Goal: Transaction & Acquisition: Subscribe to service/newsletter

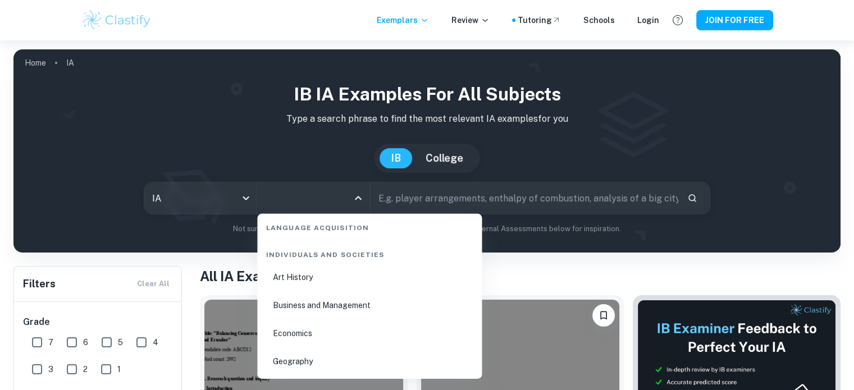
scroll to position [1344, 0]
click at [335, 299] on li "Business and Management" at bounding box center [370, 301] width 216 height 26
type input "Business and Management"
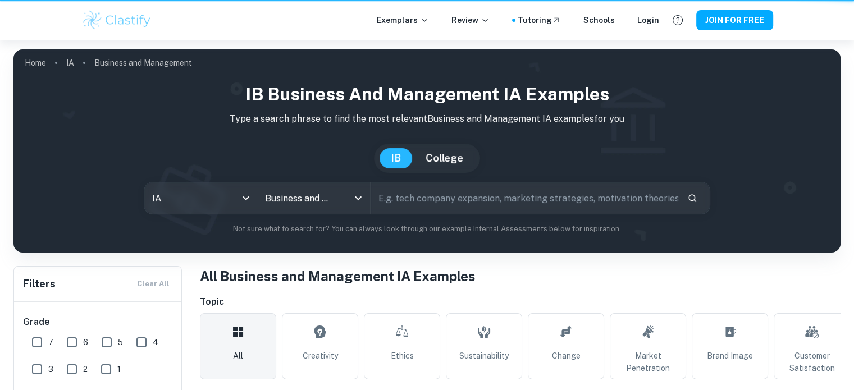
click at [449, 204] on input "text" at bounding box center [524, 197] width 308 height 31
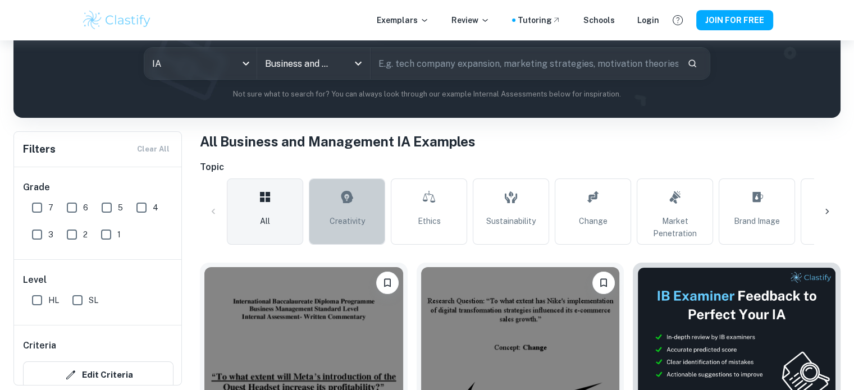
click at [371, 214] on link "Creativity" at bounding box center [347, 212] width 76 height 66
type input "Creativity"
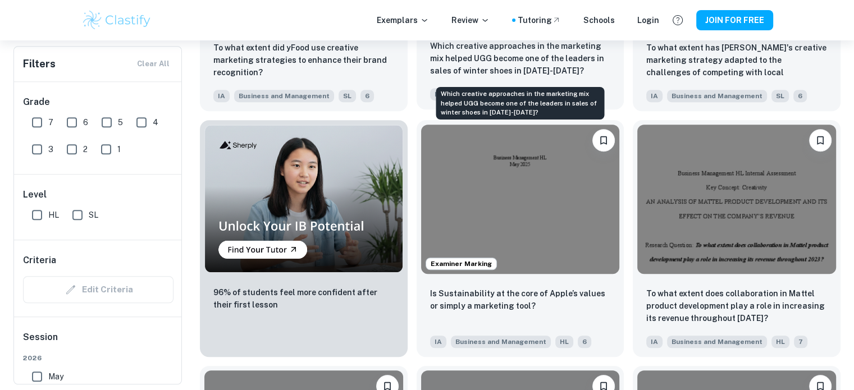
scroll to position [769, 0]
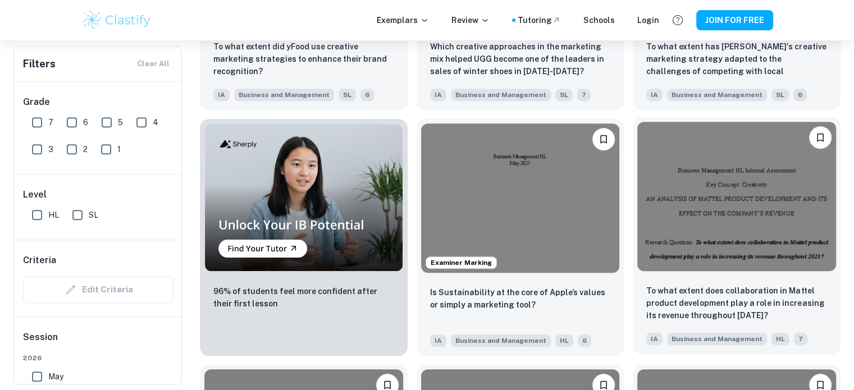
click at [727, 268] on img at bounding box center [736, 196] width 199 height 149
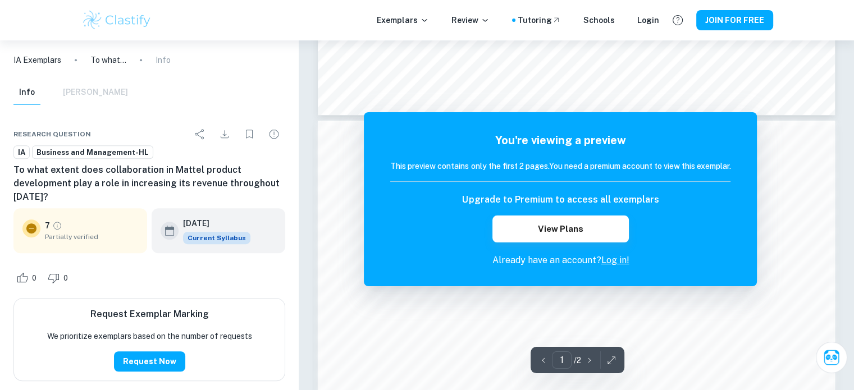
scroll to position [674, 0]
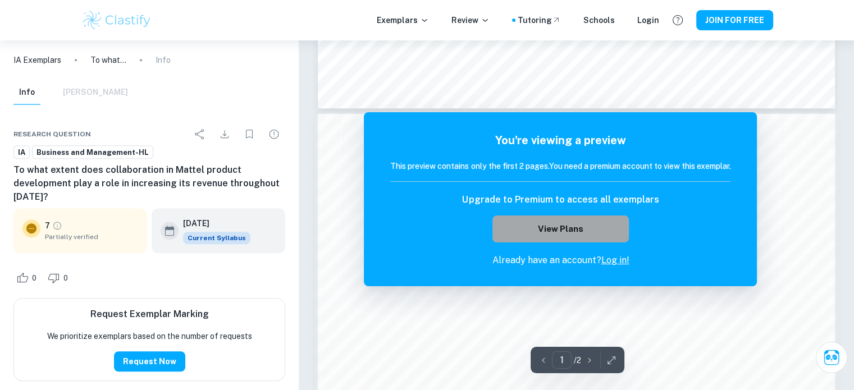
click at [588, 221] on button "View Plans" at bounding box center [560, 229] width 136 height 27
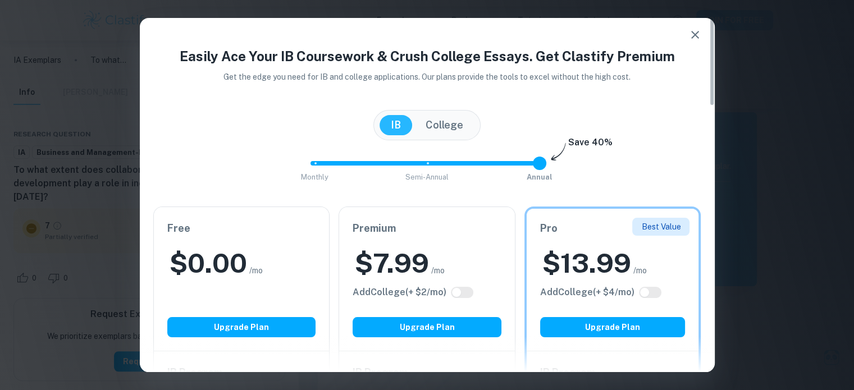
click at [204, 262] on h2 "$ 0.00" at bounding box center [208, 263] width 77 height 36
click at [252, 271] on span "/mo" at bounding box center [255, 270] width 13 height 12
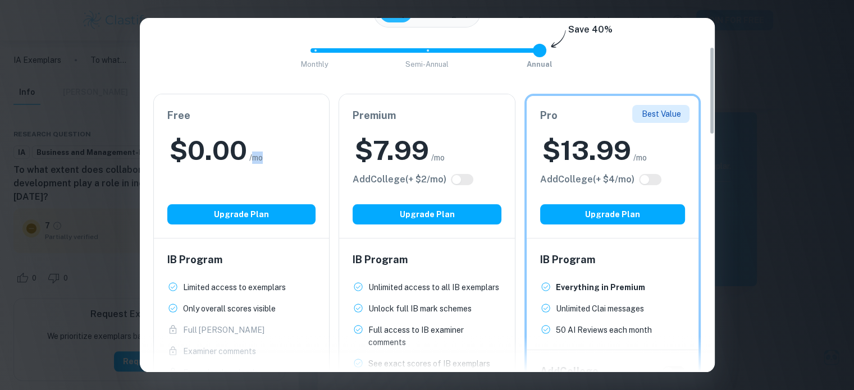
scroll to position [116, 0]
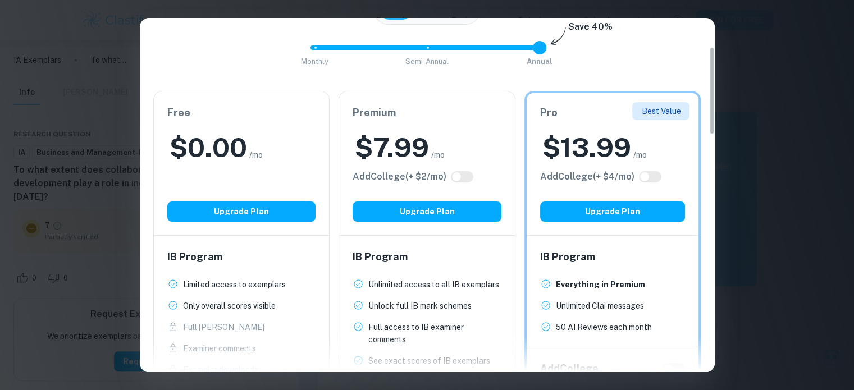
click at [236, 278] on p "Limited access to exemplars" at bounding box center [234, 284] width 103 height 12
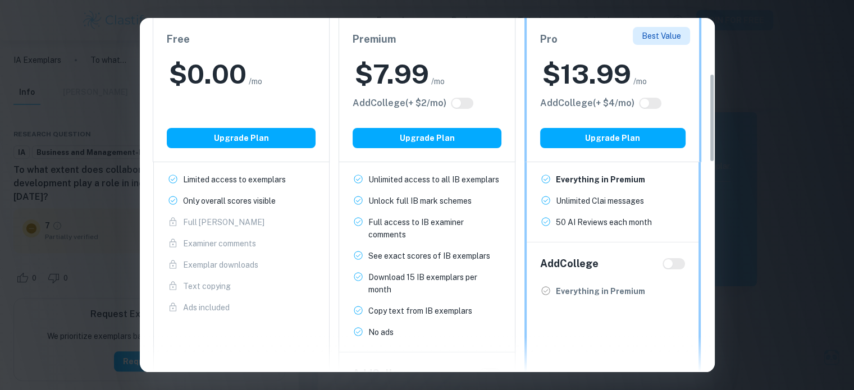
scroll to position [223, 0]
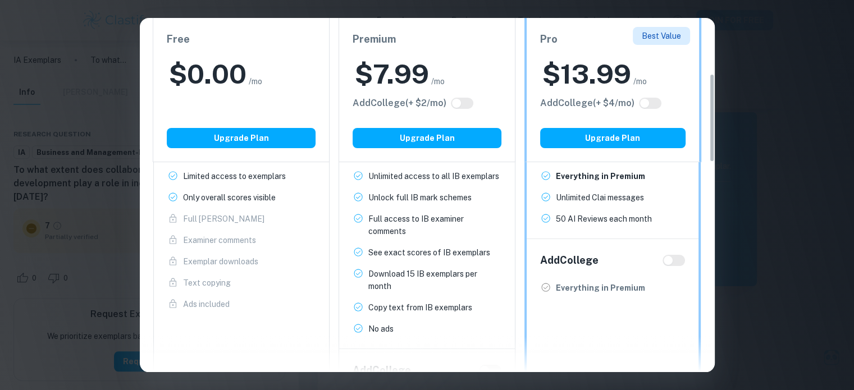
click at [266, 263] on span "Exemplar downloads New!" at bounding box center [241, 261] width 149 height 12
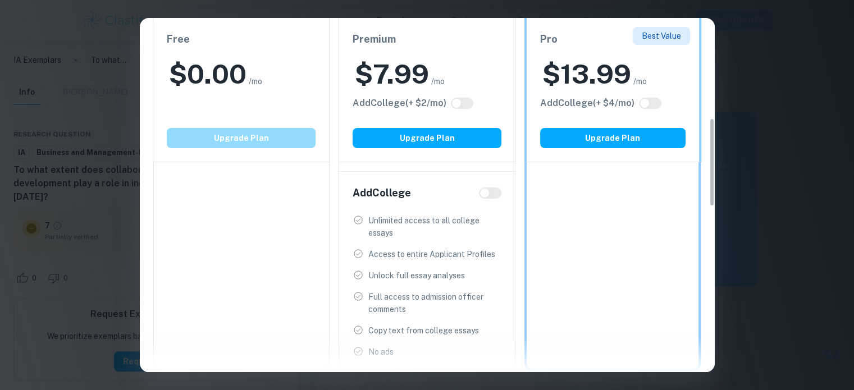
click at [265, 141] on button "Upgrade Plan" at bounding box center [241, 138] width 149 height 20
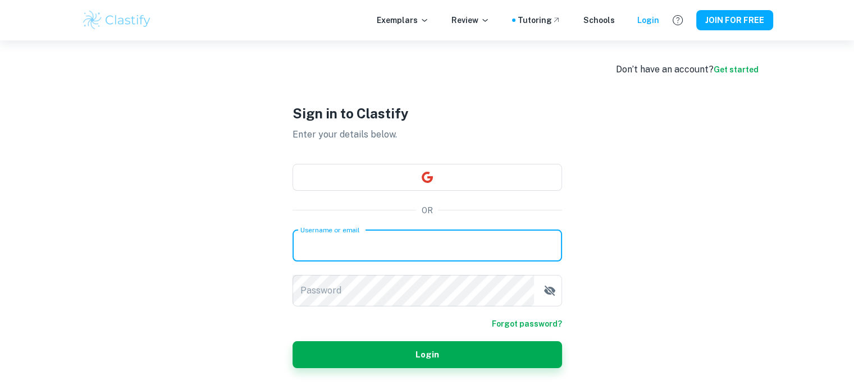
click at [340, 235] on div "Username or email Username or email" at bounding box center [426, 245] width 269 height 31
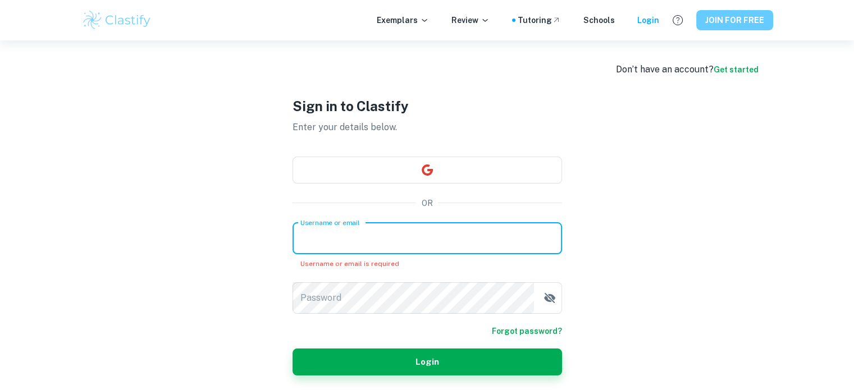
click at [719, 17] on button "JOIN FOR FREE" at bounding box center [734, 20] width 77 height 20
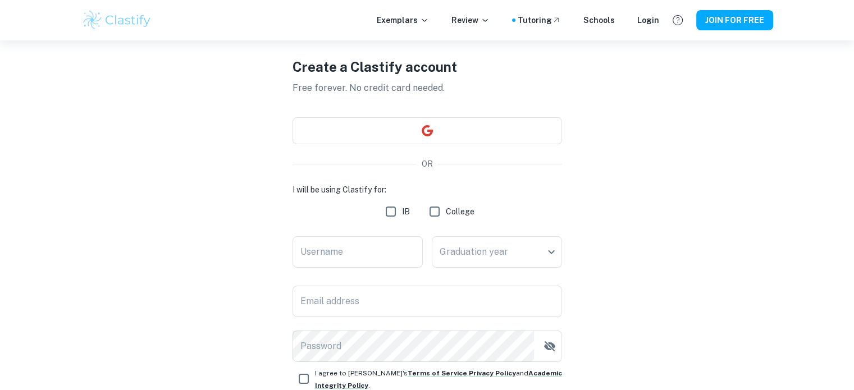
scroll to position [40, 0]
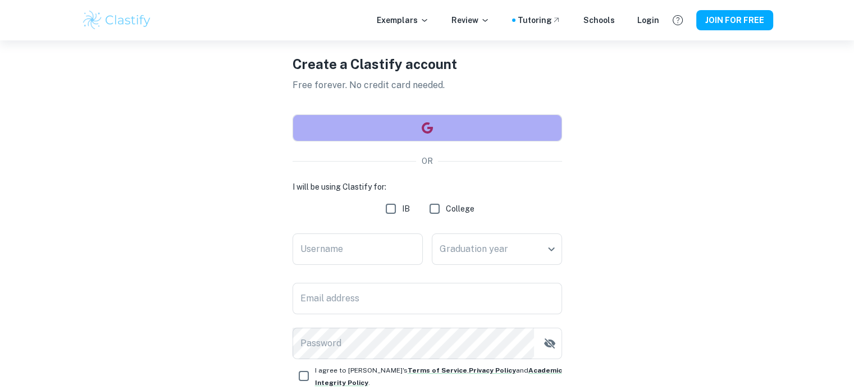
click at [522, 130] on button "button" at bounding box center [426, 128] width 269 height 27
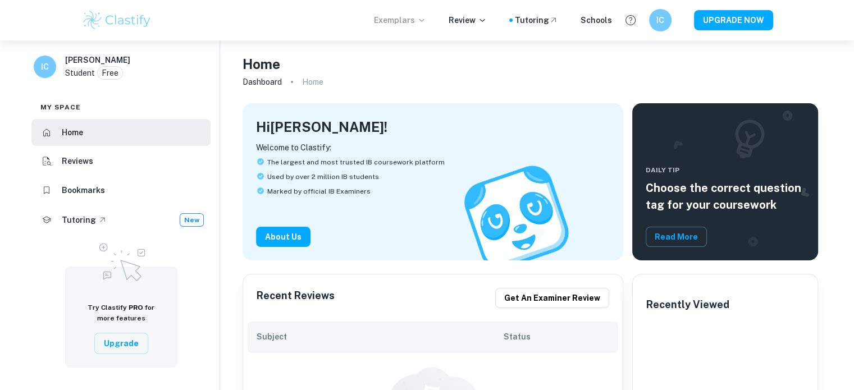
click at [382, 20] on p "Exemplars" at bounding box center [400, 20] width 52 height 12
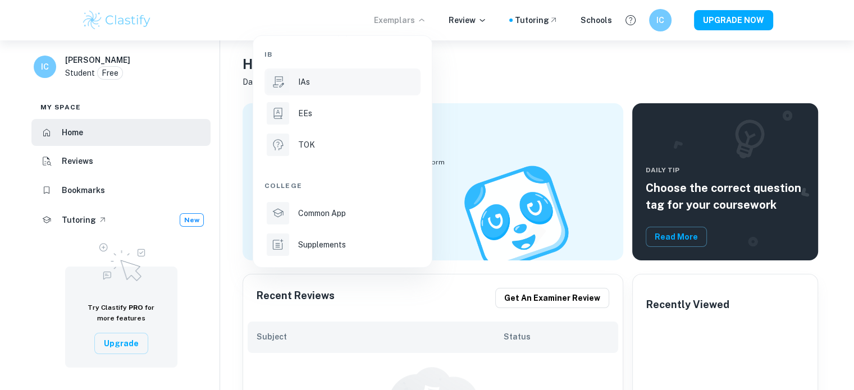
click at [339, 76] on div "IAs" at bounding box center [358, 82] width 120 height 12
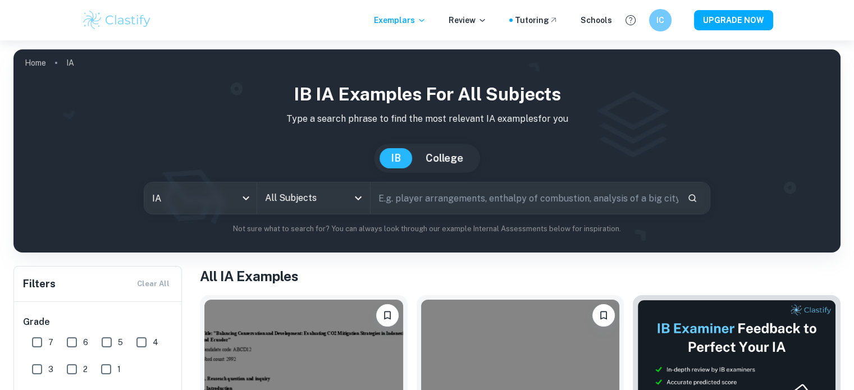
scroll to position [76, 0]
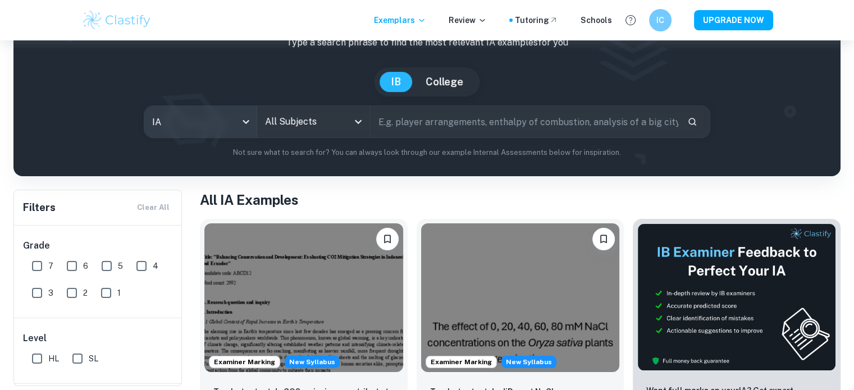
click at [225, 111] on body "We value your privacy We use cookies to enhance your browsing experience, serve…" at bounding box center [427, 159] width 854 height 390
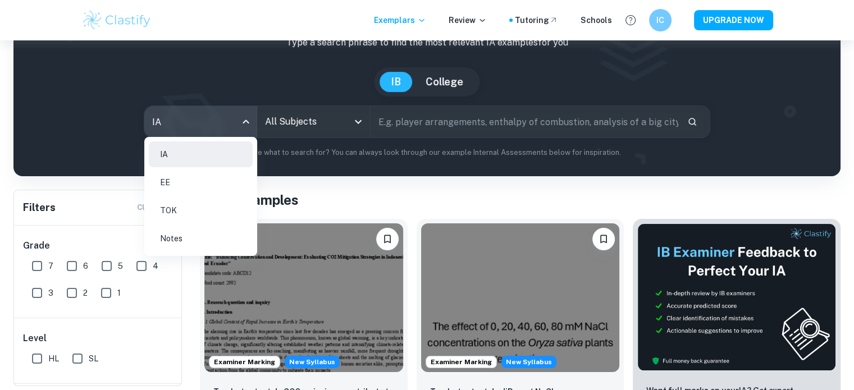
click at [341, 130] on div at bounding box center [427, 195] width 854 height 390
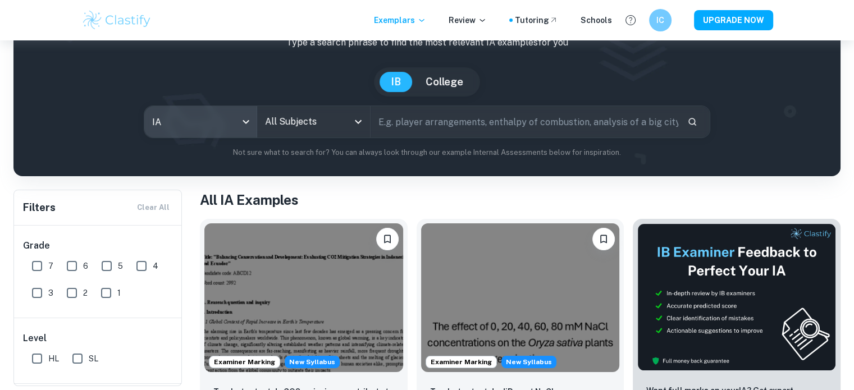
click at [341, 130] on input "All Subjects" at bounding box center [304, 121] width 85 height 21
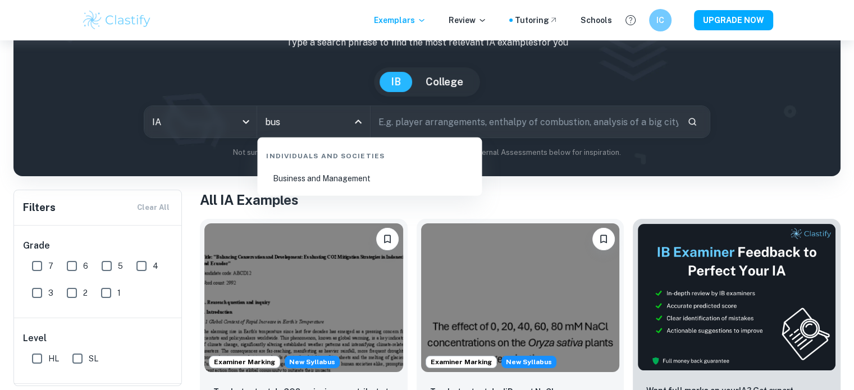
click at [325, 186] on li "Business and Management" at bounding box center [370, 179] width 216 height 26
type input "Business and Management"
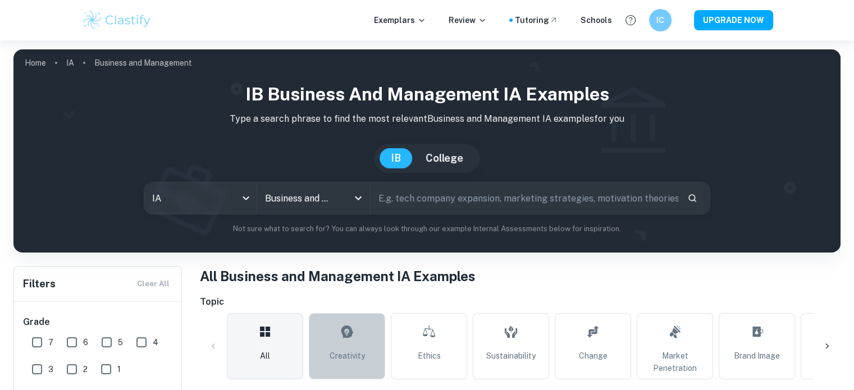
click at [349, 340] on icon at bounding box center [346, 331] width 13 height 27
type input "Creativity"
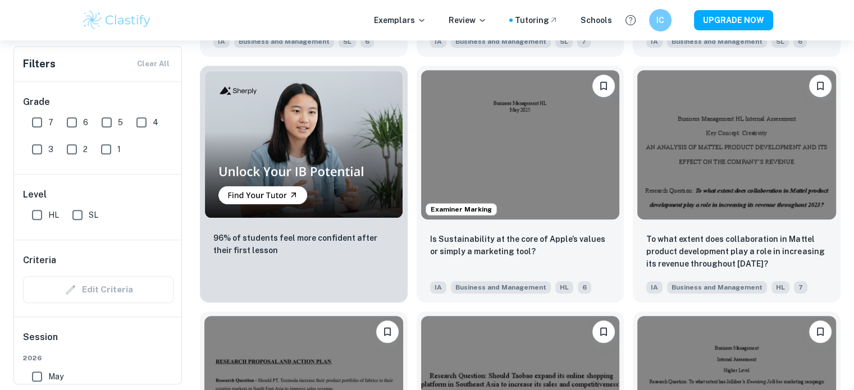
scroll to position [824, 0]
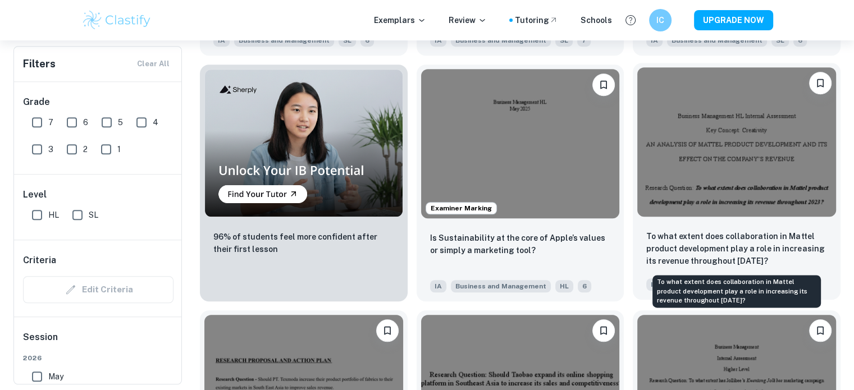
click at [672, 247] on p "To what extent does collaboration in Mattel product development play a role in …" at bounding box center [736, 248] width 181 height 37
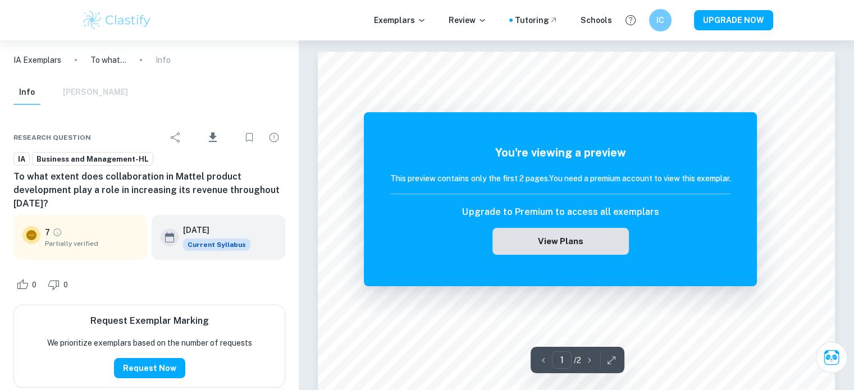
click at [570, 245] on button "View Plans" at bounding box center [560, 241] width 136 height 27
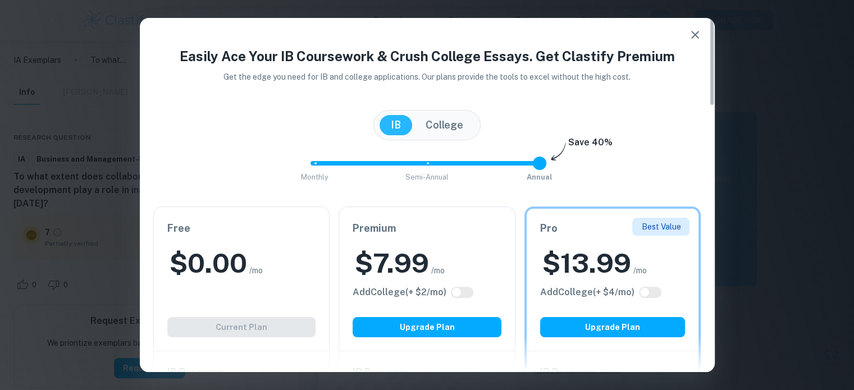
scroll to position [1, 0]
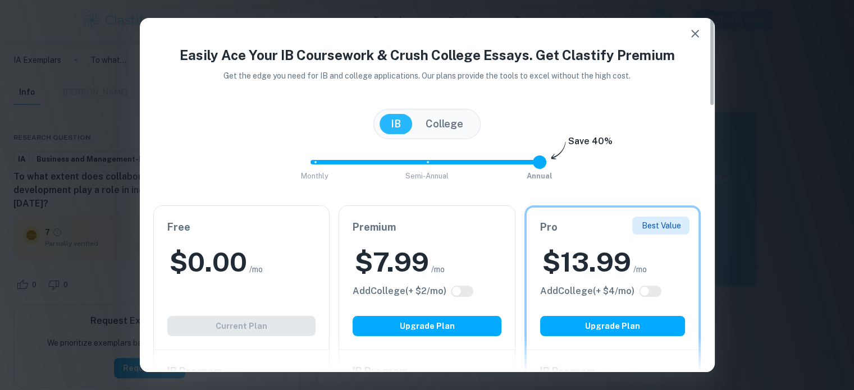
click at [469, 294] on input "checkbox" at bounding box center [456, 291] width 27 height 9
checkbox input "true"
click at [456, 291] on input "checkbox" at bounding box center [467, 291] width 27 height 9
checkbox input "false"
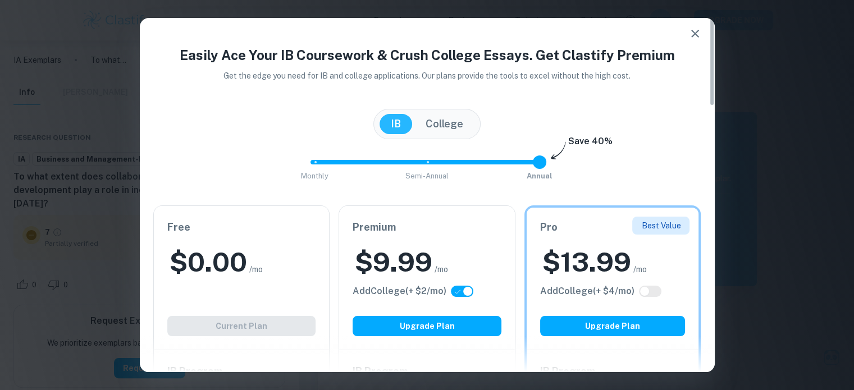
checkbox input "false"
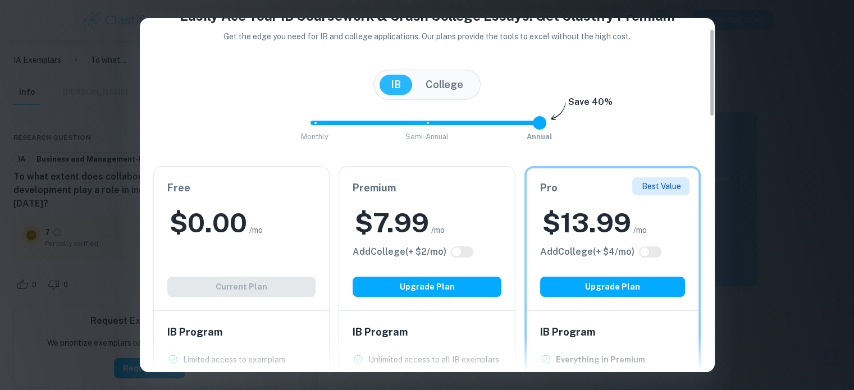
scroll to position [44, 0]
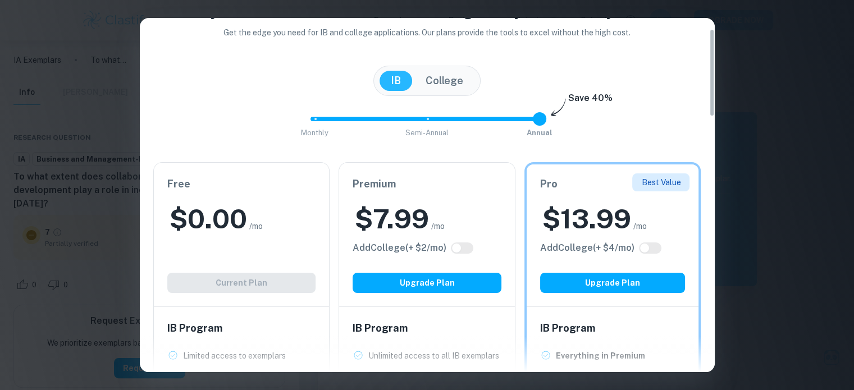
click at [440, 80] on button "College" at bounding box center [444, 81] width 60 height 20
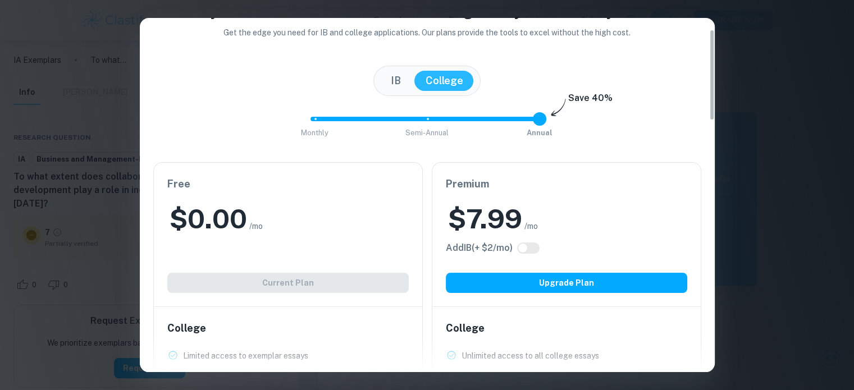
click at [395, 78] on button "IB" at bounding box center [395, 81] width 33 height 20
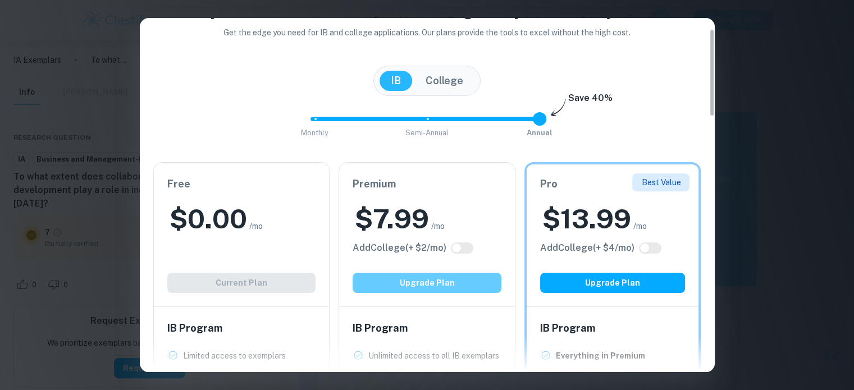
click at [456, 279] on button "Upgrade Plan" at bounding box center [427, 283] width 149 height 20
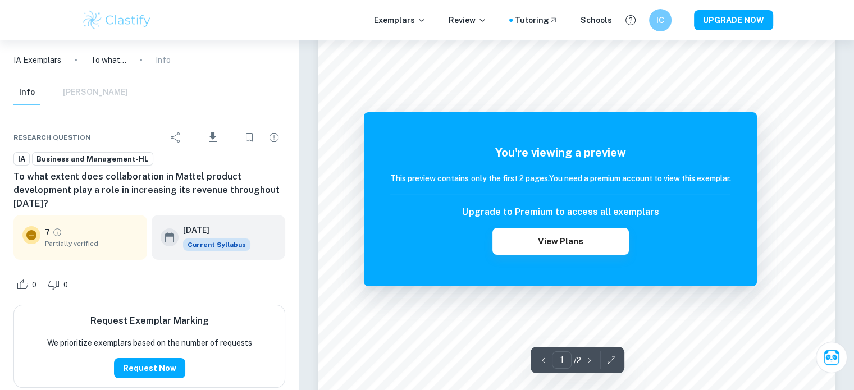
scroll to position [33, 0]
click at [572, 236] on button "View Plans" at bounding box center [560, 241] width 136 height 27
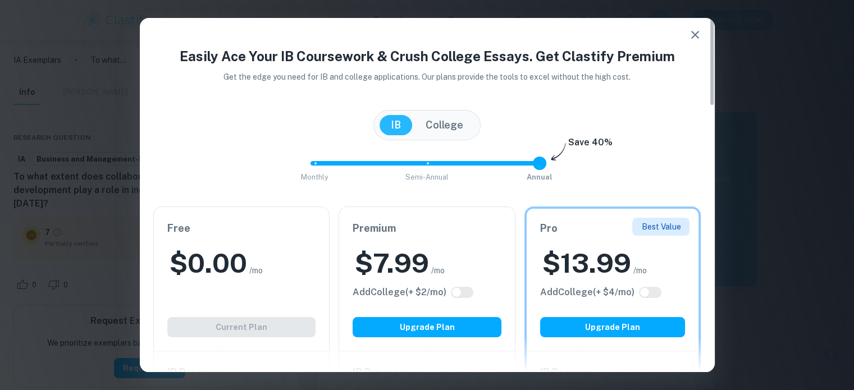
click at [464, 294] on input "checkbox" at bounding box center [456, 292] width 27 height 9
checkbox input "true"
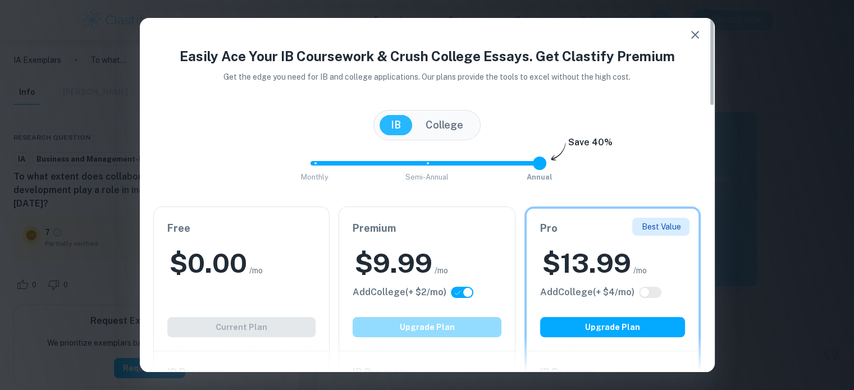
click at [454, 330] on button "Upgrade Plan" at bounding box center [427, 327] width 149 height 20
